Goal: Task Accomplishment & Management: Manage account settings

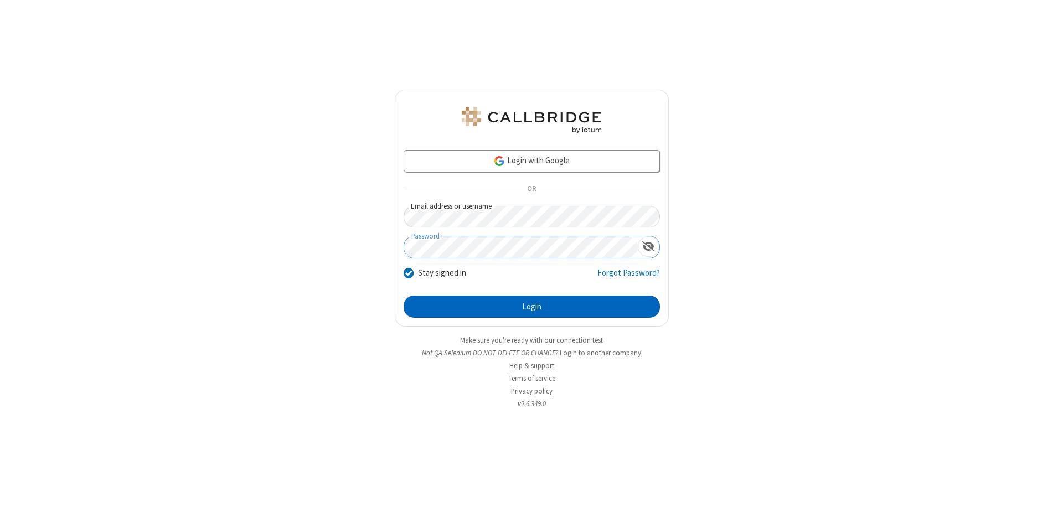
click at [532, 307] on button "Login" at bounding box center [532, 307] width 256 height 22
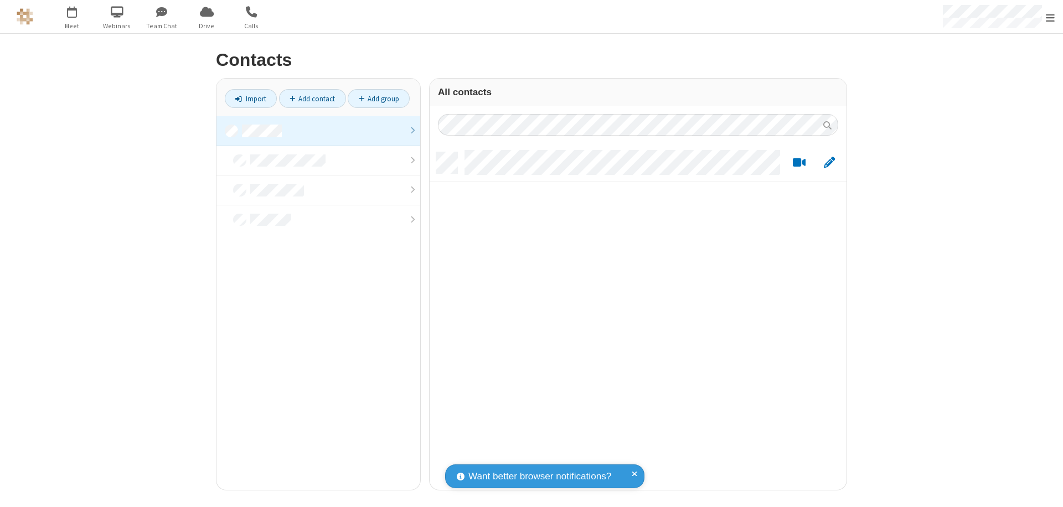
click at [318, 131] on link at bounding box center [319, 131] width 204 height 30
click at [379, 99] on link "Add group" at bounding box center [379, 98] width 62 height 19
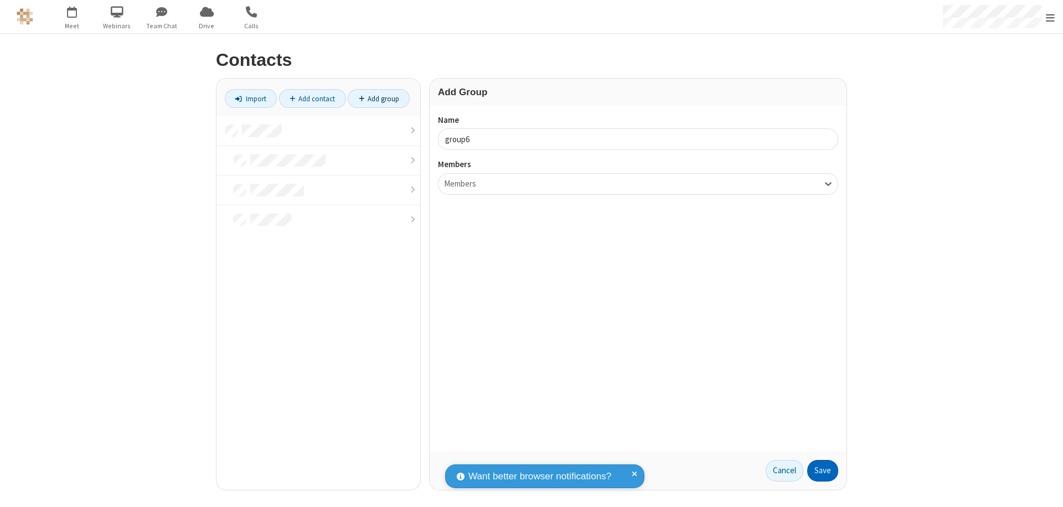
type input "group6"
click at [823, 471] on button "Save" at bounding box center [823, 471] width 31 height 22
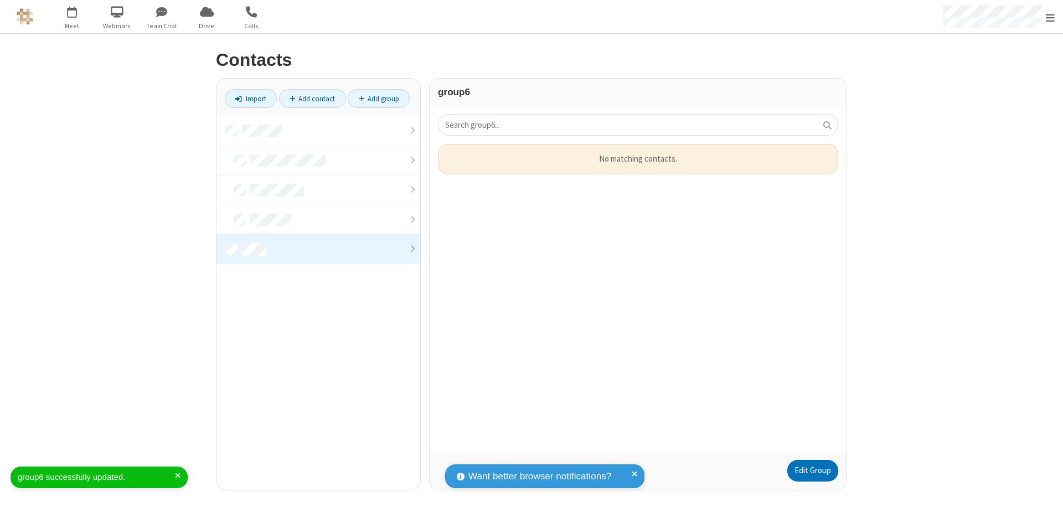
scroll to position [9, 9]
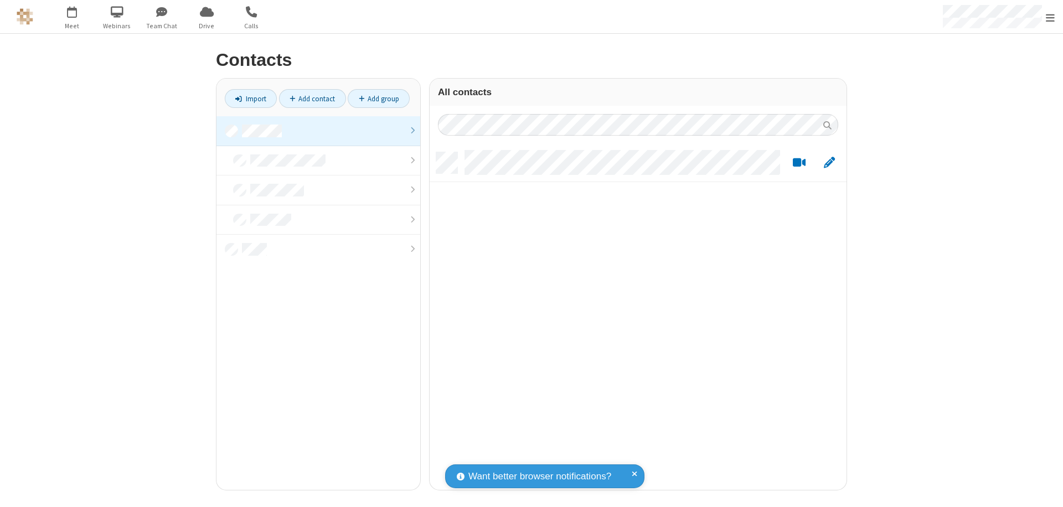
scroll to position [338, 409]
click at [318, 131] on link at bounding box center [319, 131] width 204 height 30
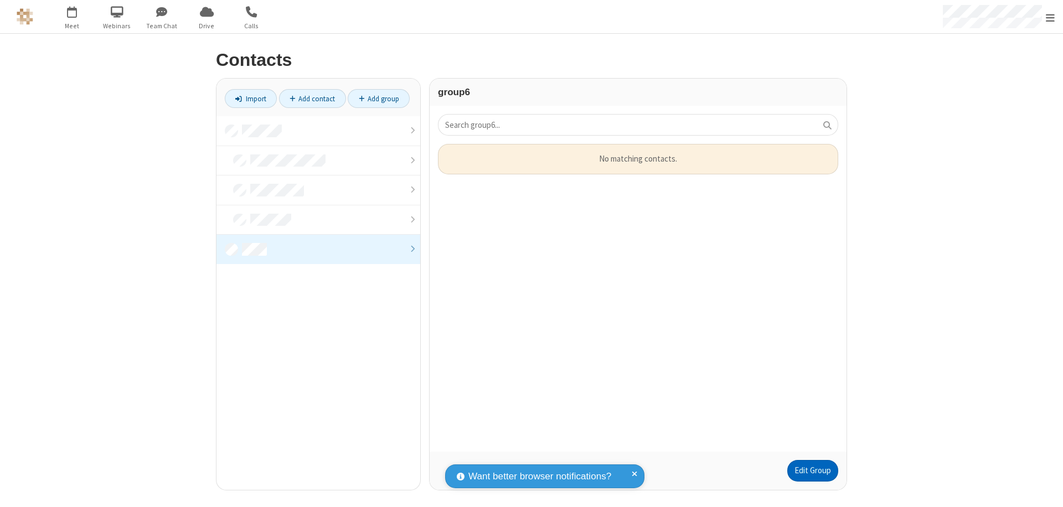
click at [813, 471] on link "Edit Group" at bounding box center [813, 471] width 51 height 22
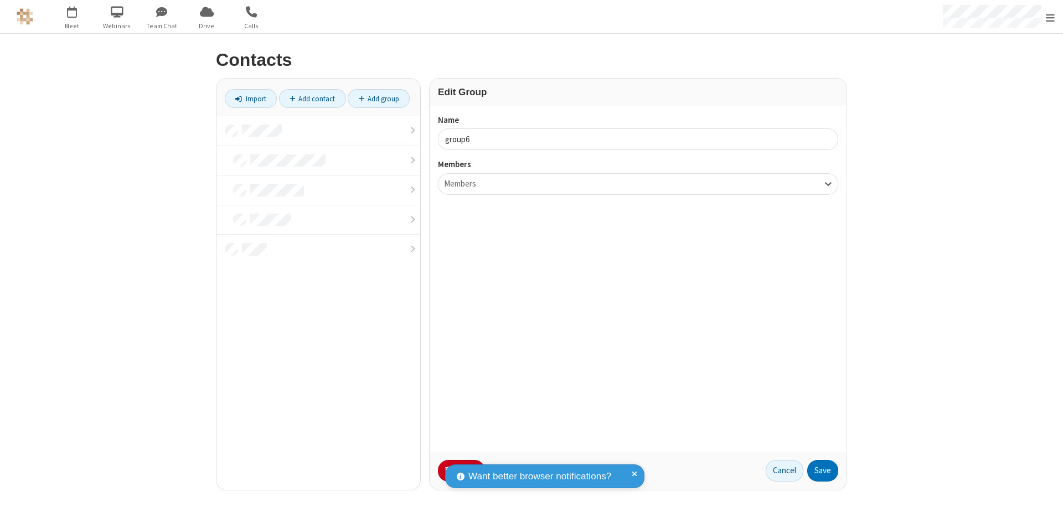
click at [0, 0] on button "No Thanks" at bounding box center [0, 0] width 0 height 0
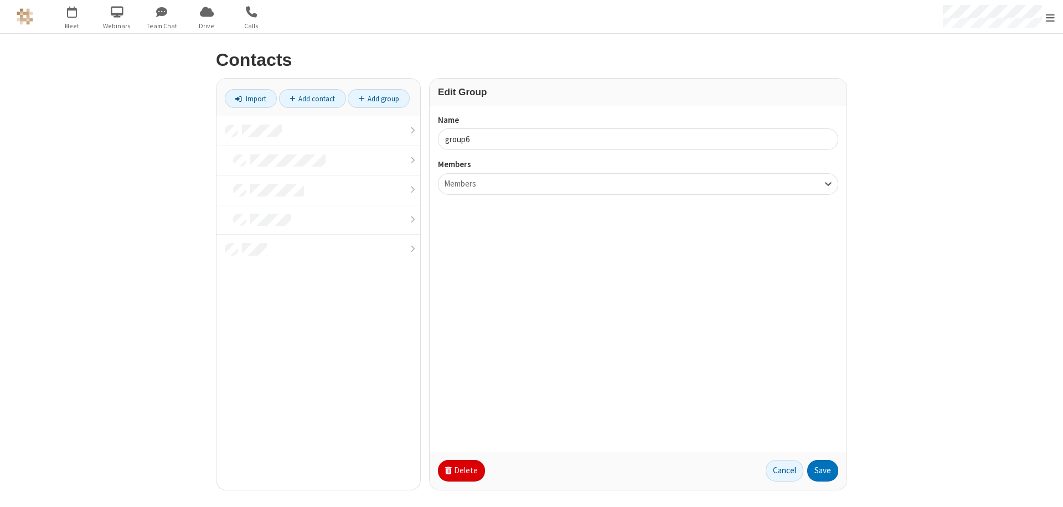
click at [460, 471] on button "Delete" at bounding box center [461, 471] width 47 height 22
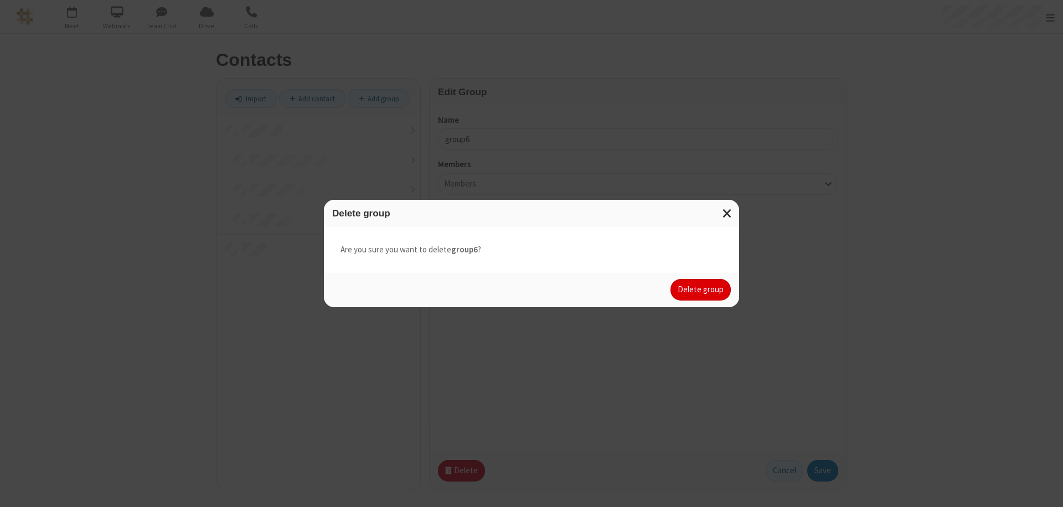
click at [701, 290] on button "Delete group" at bounding box center [701, 290] width 60 height 22
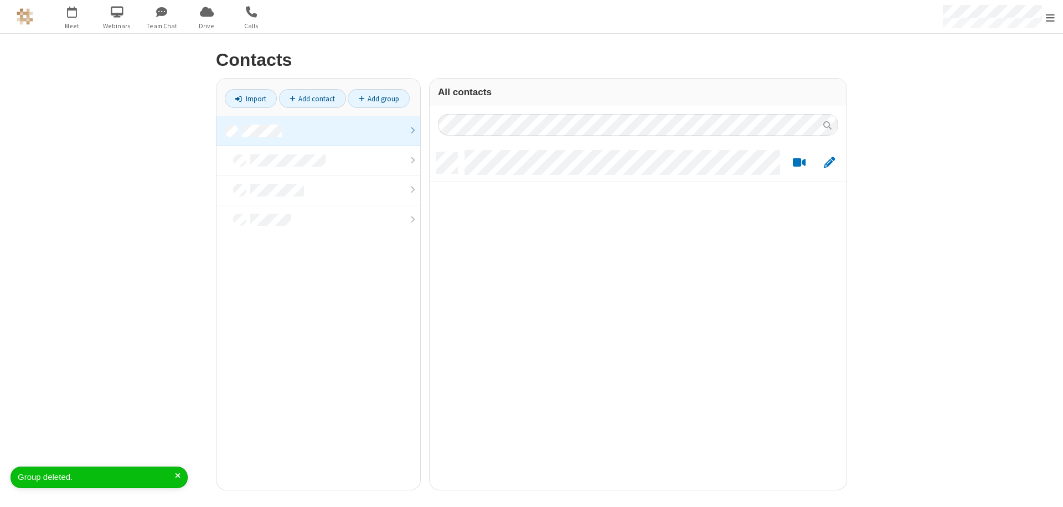
scroll to position [338, 409]
